Goal: Check status: Check status

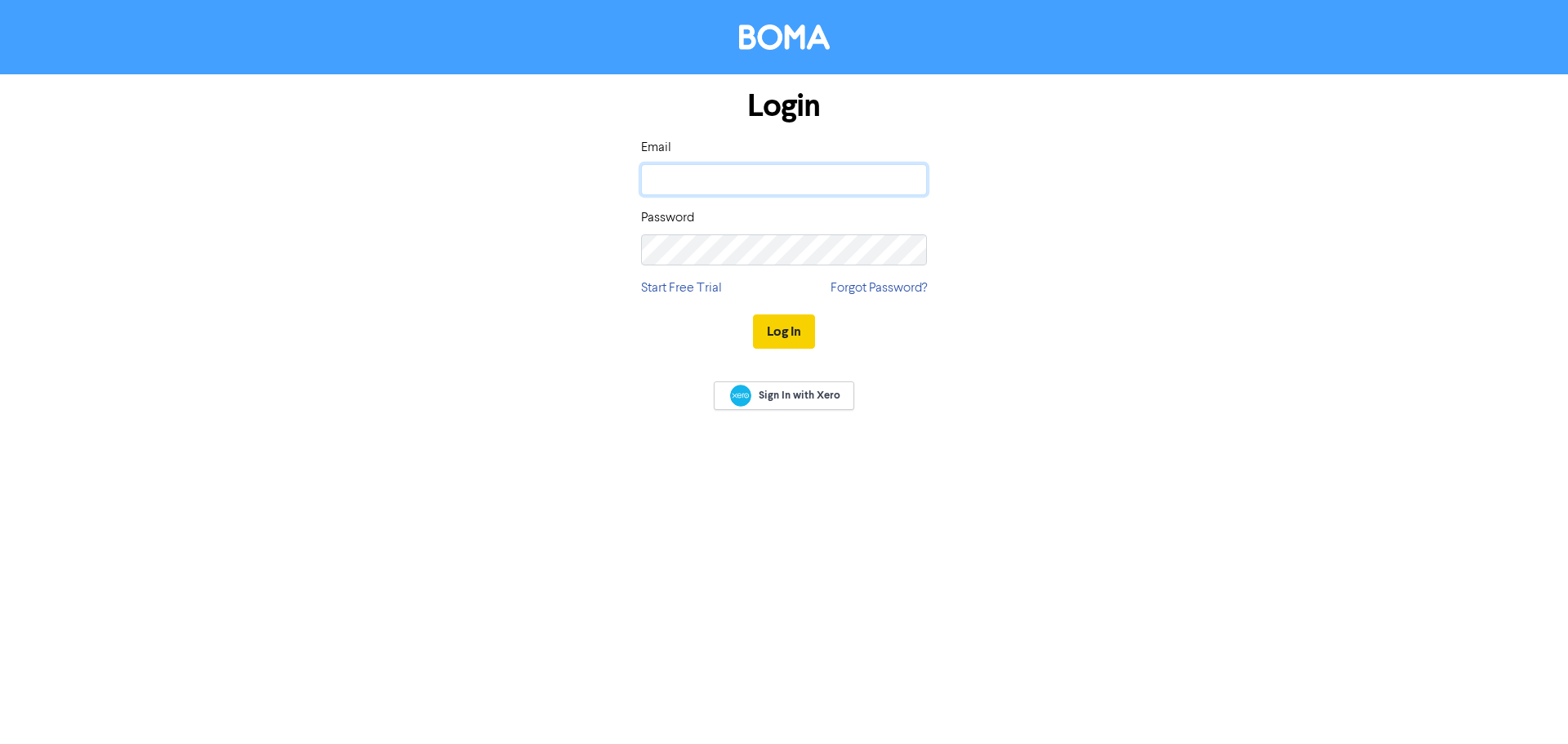
type input "[PERSON_NAME][EMAIL_ADDRESS][DOMAIN_NAME]"
click at [776, 329] on button "Log In" at bounding box center [783, 332] width 62 height 34
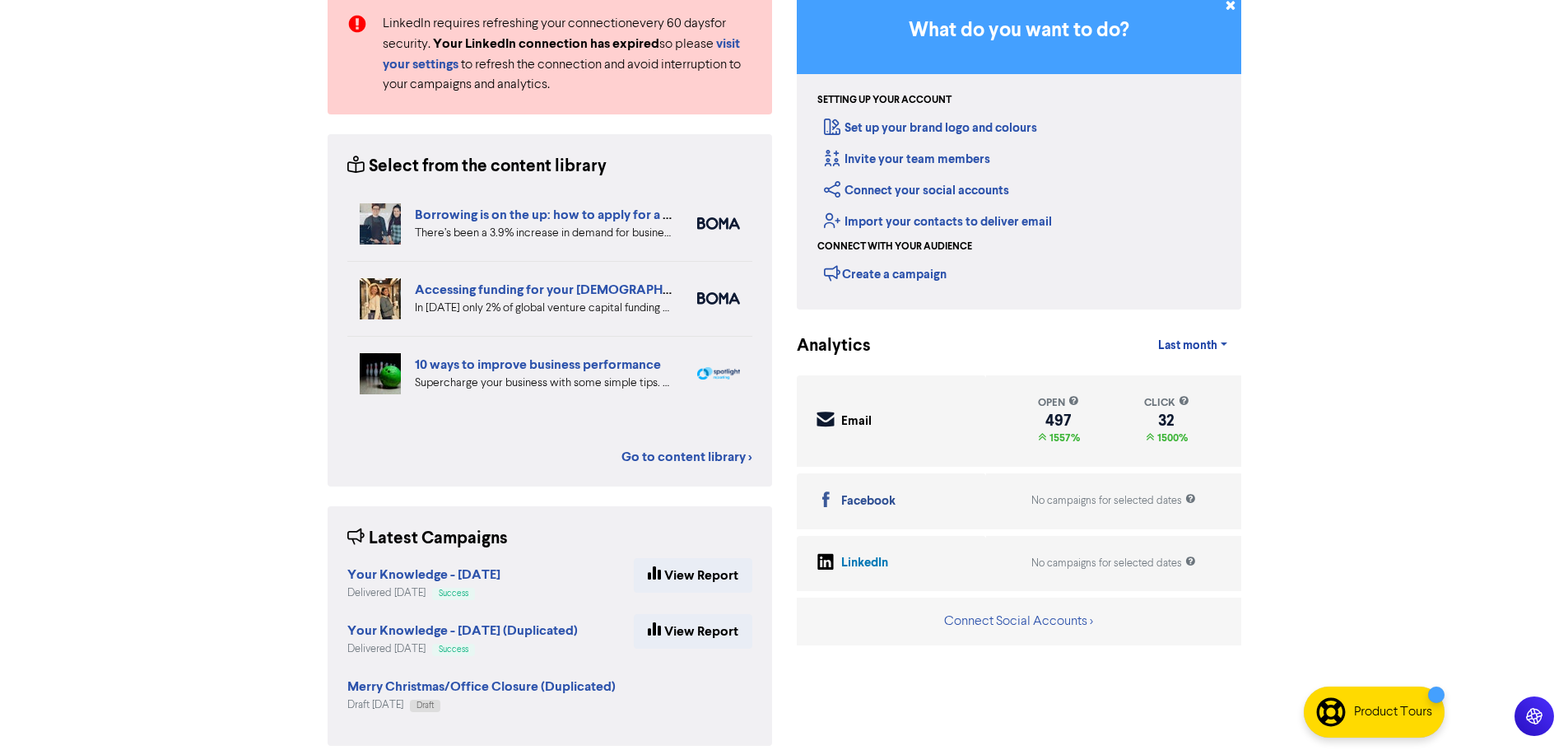
scroll to position [170, 0]
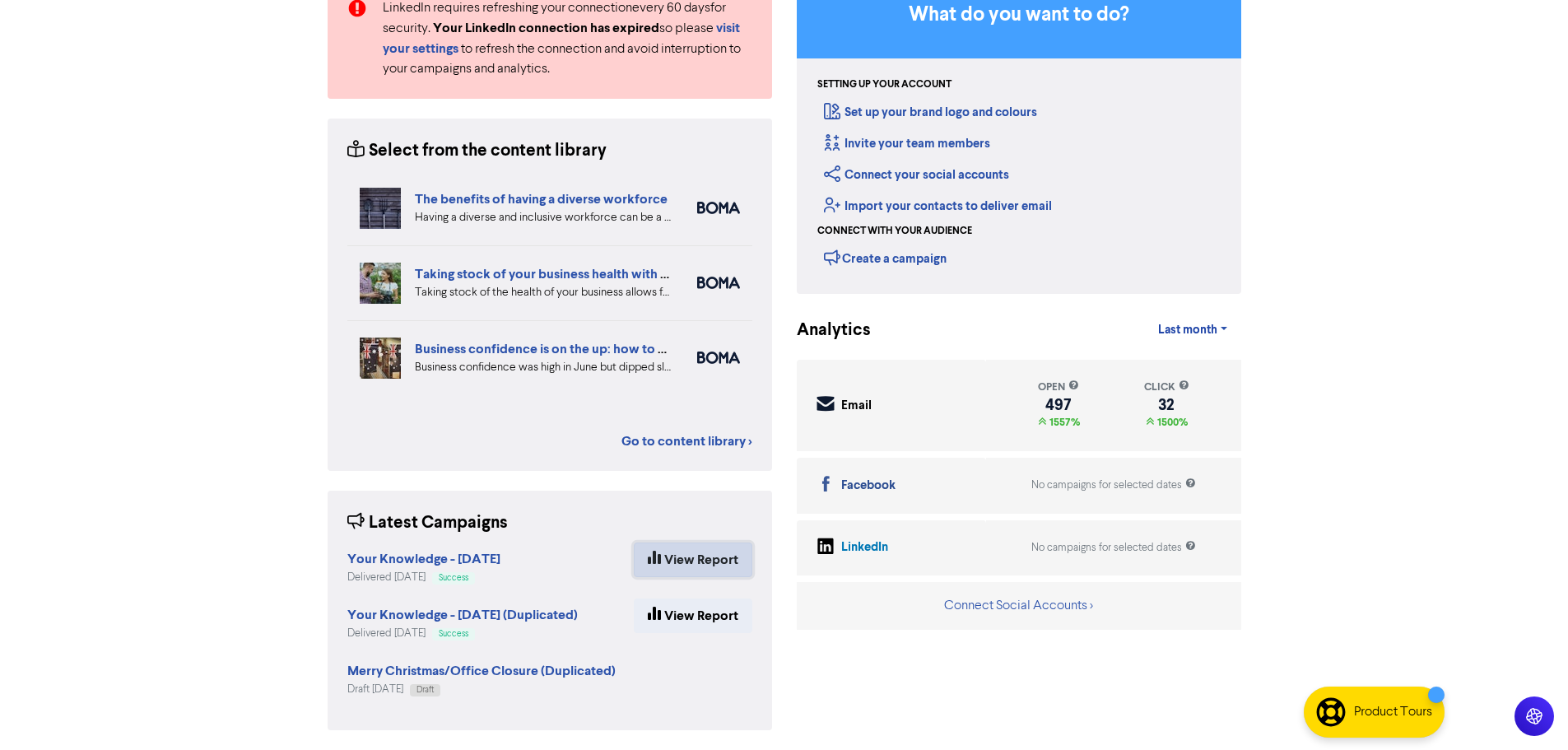
click at [678, 552] on link "View Report" at bounding box center [693, 560] width 119 height 35
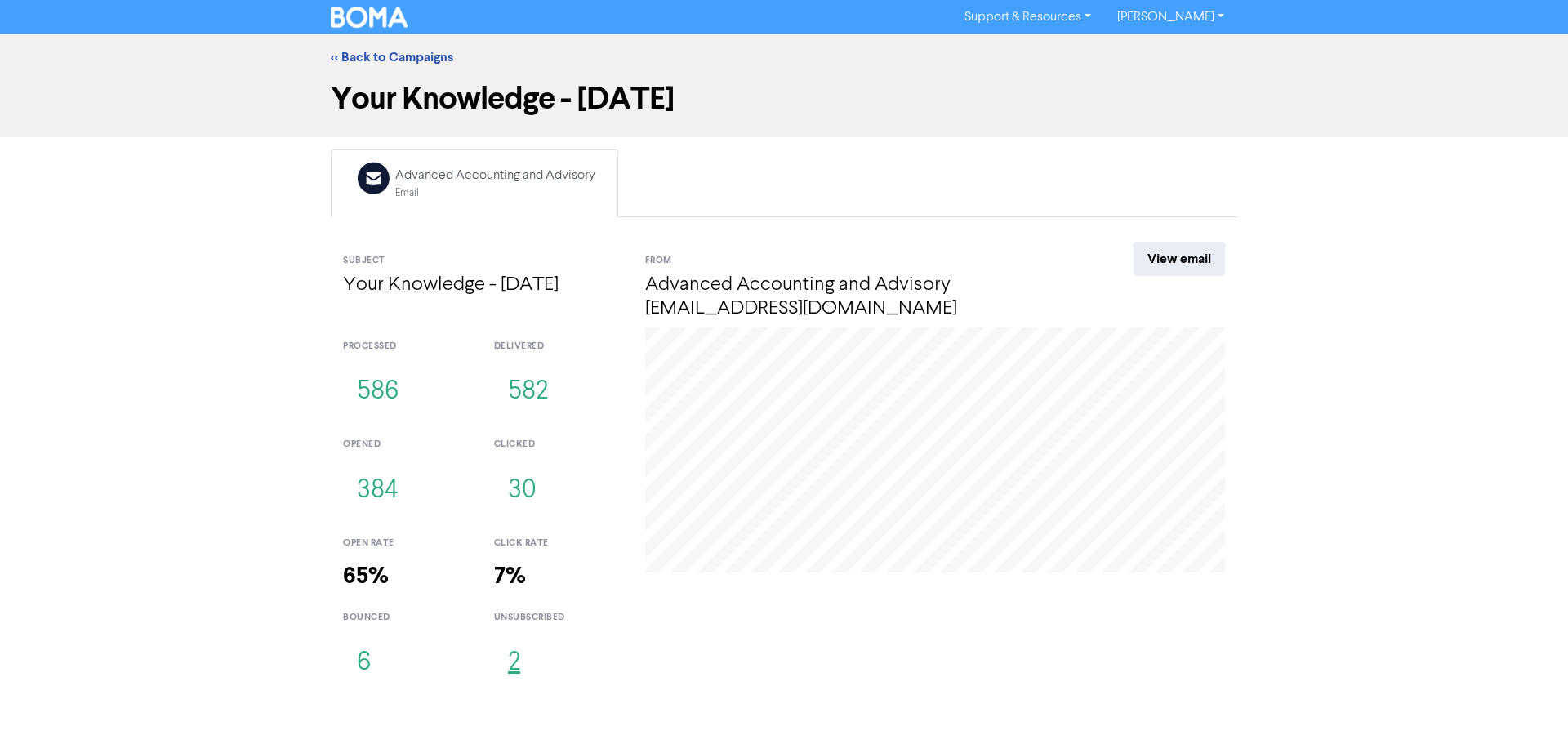
click at [513, 667] on button "2" at bounding box center [513, 663] width 40 height 54
click at [368, 655] on button "6" at bounding box center [364, 663] width 41 height 54
click at [525, 497] on button "30" at bounding box center [521, 490] width 56 height 54
